Goal: Task Accomplishment & Management: Manage account settings

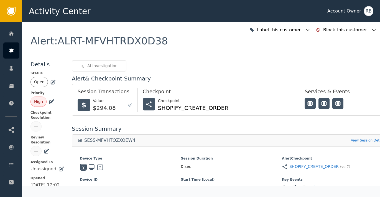
scroll to position [65, 3]
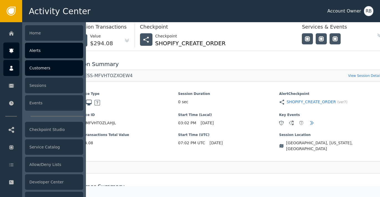
click at [12, 65] on div at bounding box center [11, 68] width 16 height 16
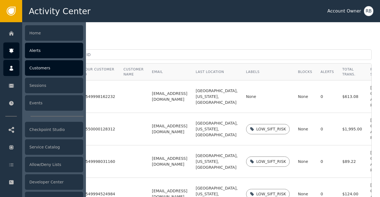
click at [44, 51] on div "Alerts" at bounding box center [54, 51] width 58 height 16
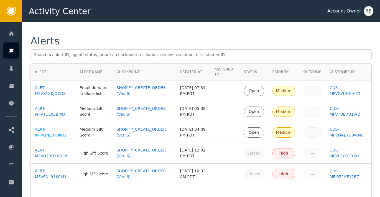
click at [55, 134] on div "ALRT-MFVQNE8T9KO2" at bounding box center [53, 132] width 36 height 12
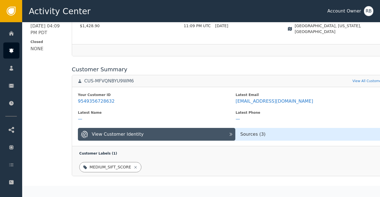
scroll to position [182, 0]
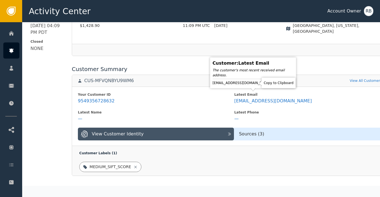
click at [273, 84] on icon at bounding box center [276, 83] width 6 height 6
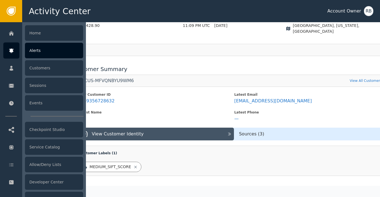
click at [42, 53] on div "Alerts" at bounding box center [54, 51] width 58 height 16
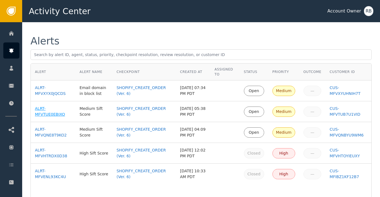
click at [55, 113] on div "ALRT-MFVTUE0EBIXO" at bounding box center [53, 112] width 36 height 12
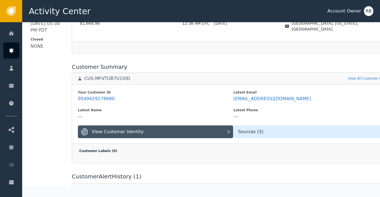
scroll to position [186, 0]
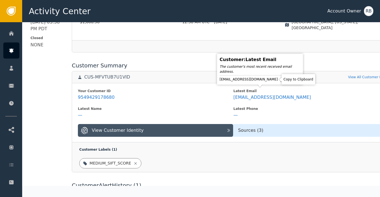
click at [281, 78] on icon at bounding box center [283, 79] width 4 height 4
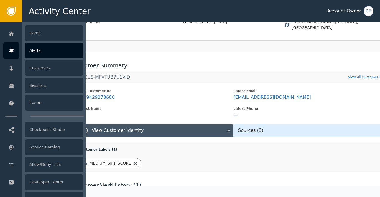
click at [43, 54] on div "Alerts" at bounding box center [54, 51] width 58 height 16
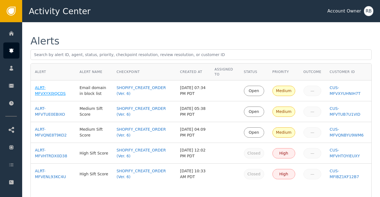
click at [55, 94] on div "ALRT-MFVXYX0JQCDS" at bounding box center [53, 91] width 36 height 12
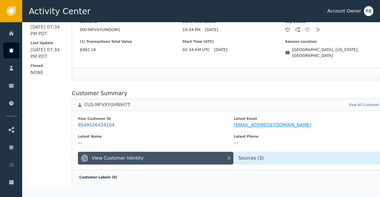
scroll to position [162, 0]
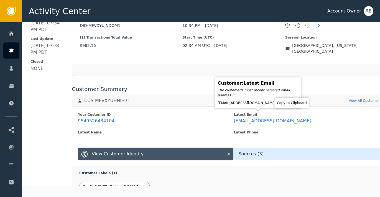
click at [278, 104] on icon at bounding box center [281, 103] width 6 height 6
